Goal: Task Accomplishment & Management: Use online tool/utility

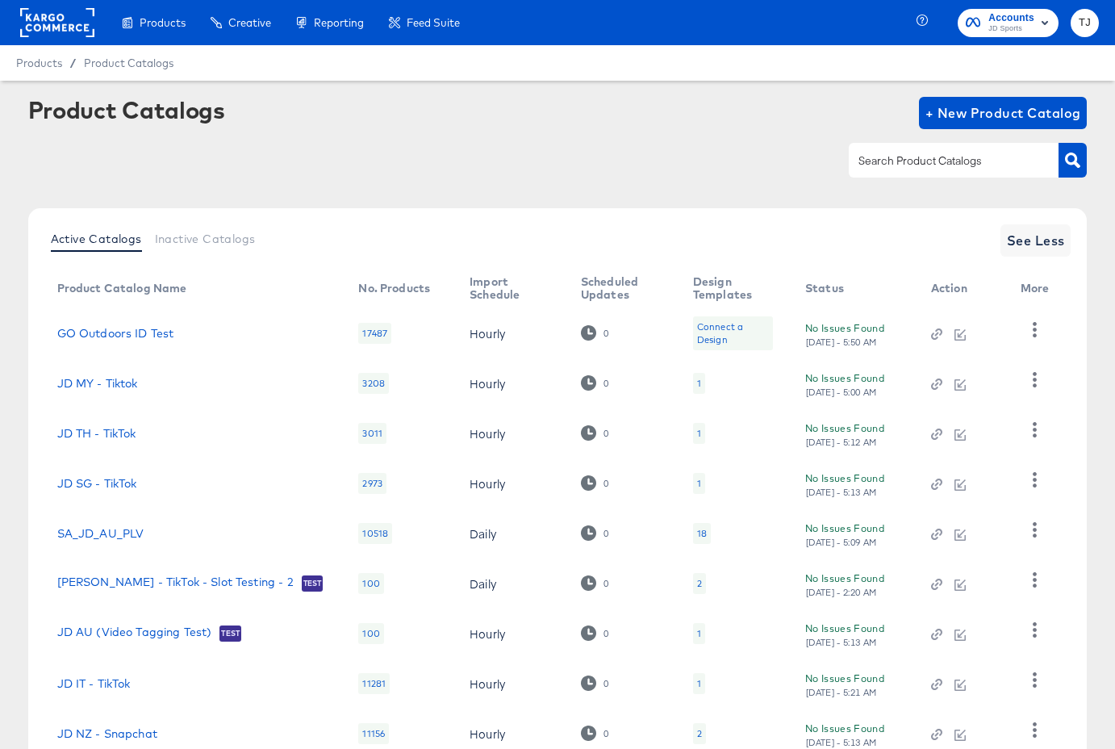
scroll to position [166, 0]
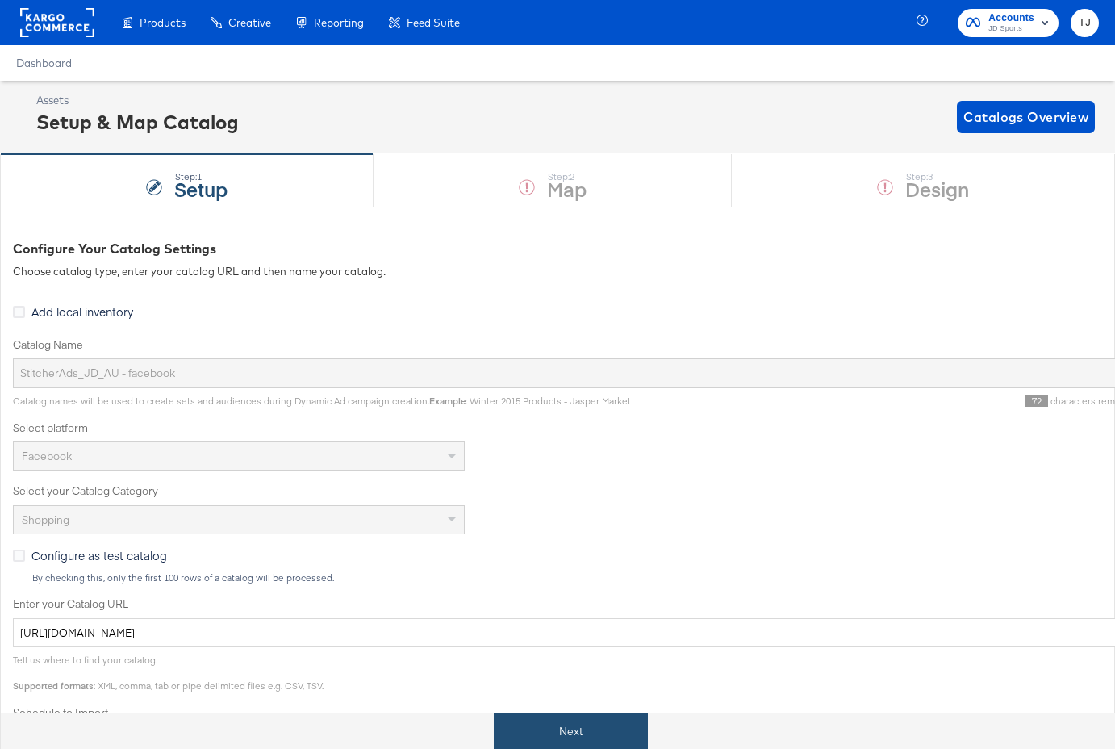
click at [545, 730] on button "Next" at bounding box center [571, 731] width 154 height 36
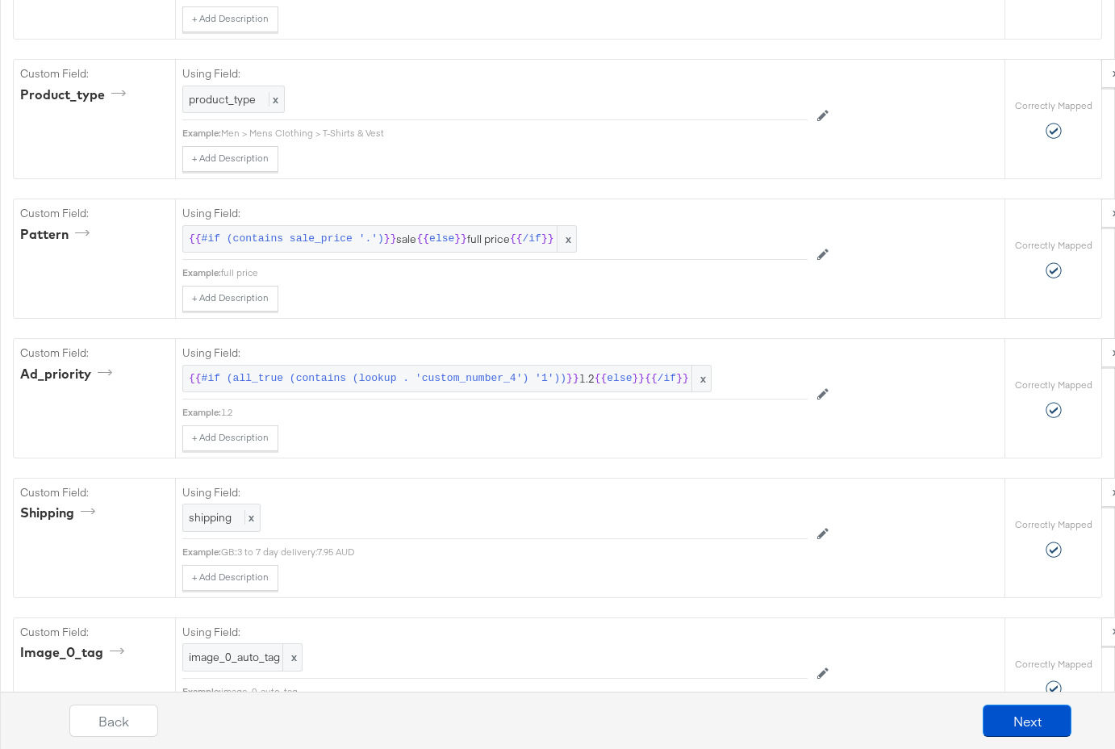
scroll to position [3661, 0]
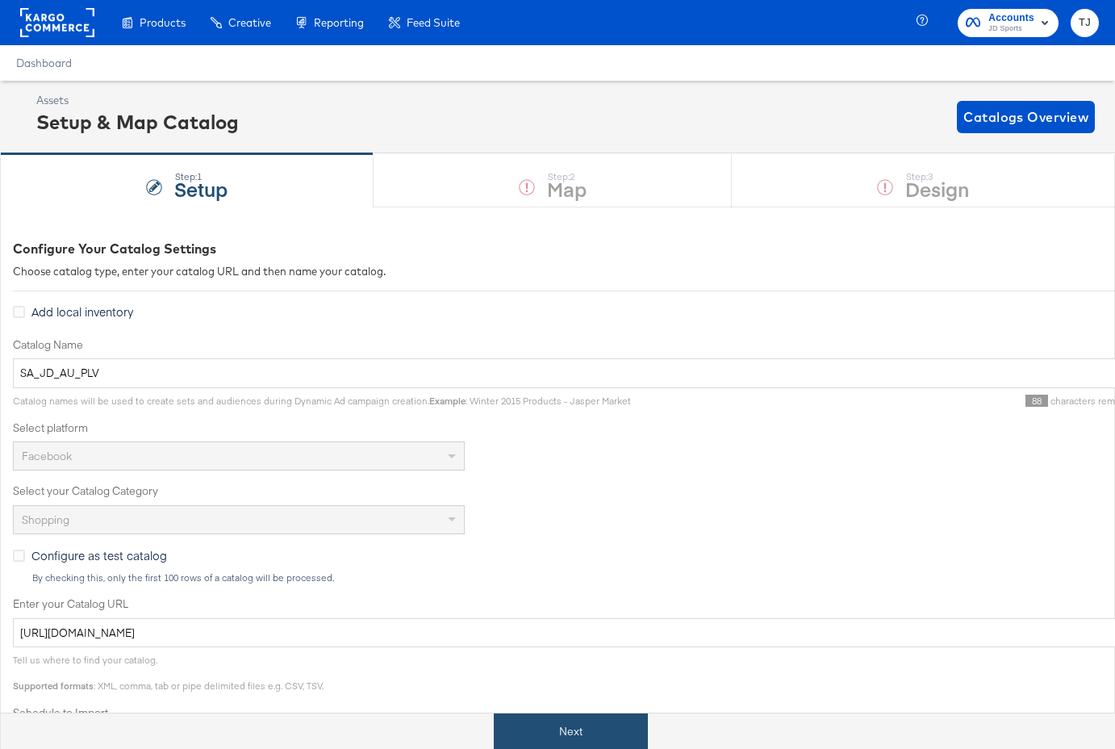
click at [564, 727] on button "Next" at bounding box center [571, 731] width 154 height 36
